Goal: Ask a question: Seek information or help from site administrators or community

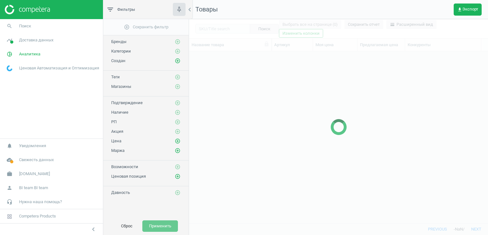
scroll to position [162, 294]
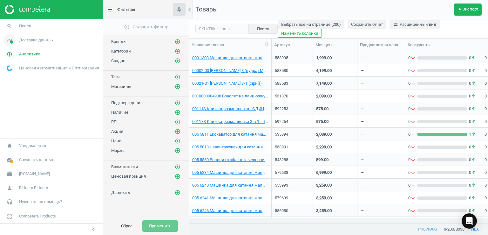
click at [38, 43] on link "timeline Доставка данных" at bounding box center [51, 40] width 103 height 14
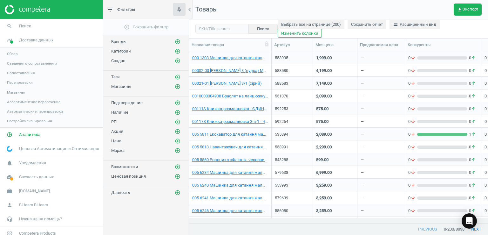
click at [20, 92] on span "Магазины" at bounding box center [16, 92] width 18 height 5
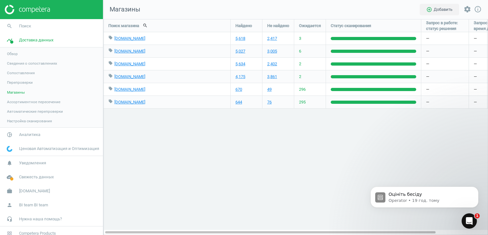
click at [483, 221] on div "Поиск магазина search Найдено Не найдено Ожидается Статус сканирования Запрос в…" at bounding box center [295, 126] width 385 height 215
click at [469, 221] on icon "Відкрити програму для спілкування Intercom" at bounding box center [469, 220] width 10 height 10
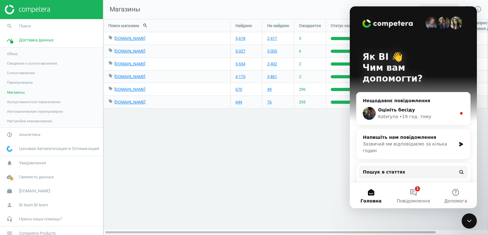
click at [409, 113] on div "• 19 год. тому" at bounding box center [415, 116] width 32 height 7
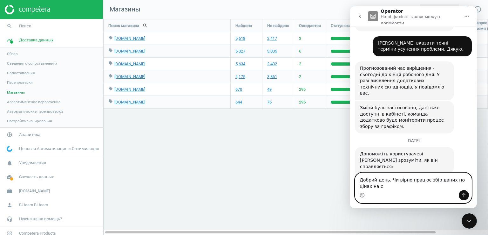
scroll to position [236, 0]
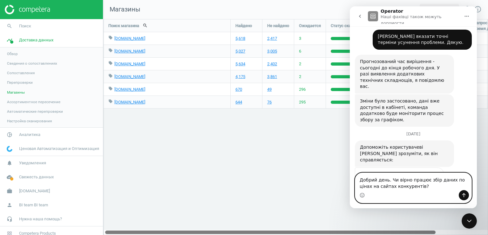
type textarea "Добрий день. Чи вірно працює збір даних по цінах на сайтах конкурентів?"
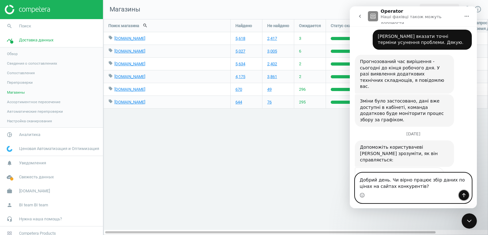
click at [464, 195] on icon "Надіслати повідомлення…" at bounding box center [463, 195] width 3 height 4
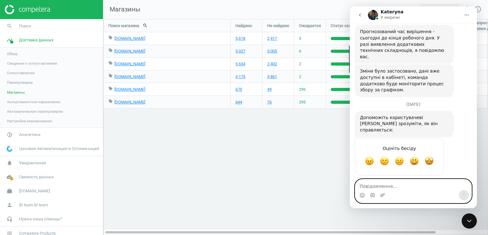
scroll to position [301, 0]
